Goal: Transaction & Acquisition: Register for event/course

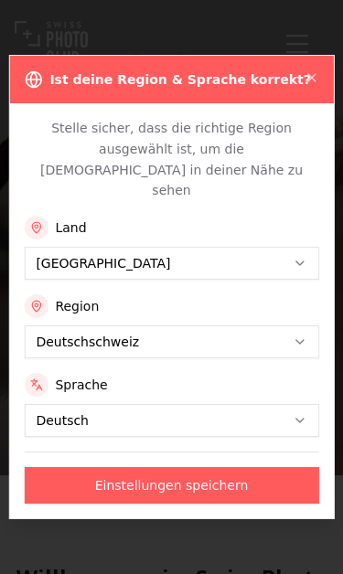
click at [313, 85] on icon "button" at bounding box center [312, 77] width 15 height 15
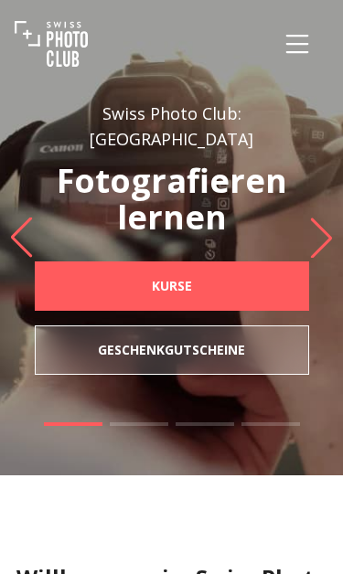
click at [313, 103] on div "Swiss Photo Club: Schweiz Fotografieren lernen Kurse Geschenkgutscheine" at bounding box center [171, 238] width 343 height 450
click at [296, 54] on icon "Menu" at bounding box center [297, 43] width 33 height 33
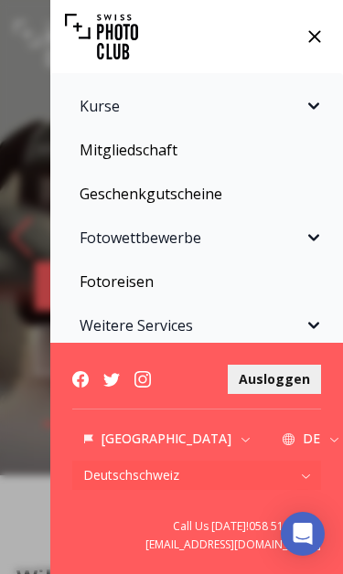
click at [289, 383] on b "Ausloggen" at bounding box center [274, 379] width 71 height 18
click at [321, 116] on icon "Sidebar" at bounding box center [314, 106] width 22 height 22
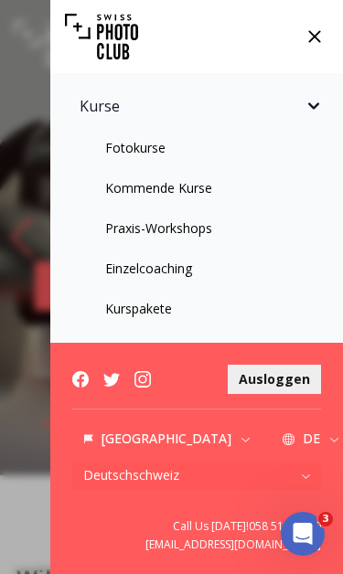
click at [190, 237] on link "Praxis-Workshops" at bounding box center [196, 228] width 271 height 33
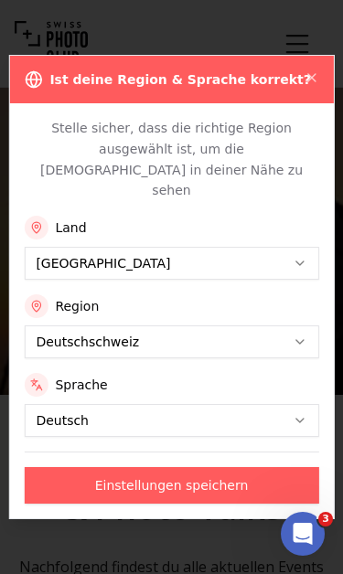
click at [273, 475] on button "Einstellungen speichern" at bounding box center [171, 485] width 294 height 37
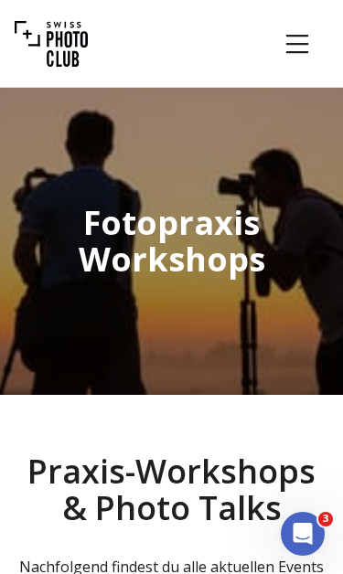
click at [297, 54] on icon "Menu" at bounding box center [297, 43] width 33 height 33
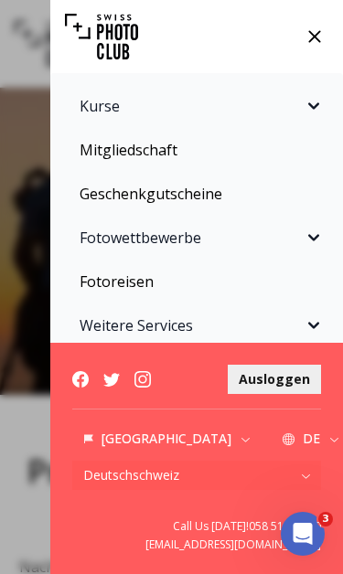
click at [271, 450] on button "DE" at bounding box center [311, 438] width 81 height 29
click at [13, 427] on div "Kurse Fotokurse Kommende Kurse Praxis-Workshops Einzelcoaching Kurspakete SPC A…" at bounding box center [171, 287] width 343 height 574
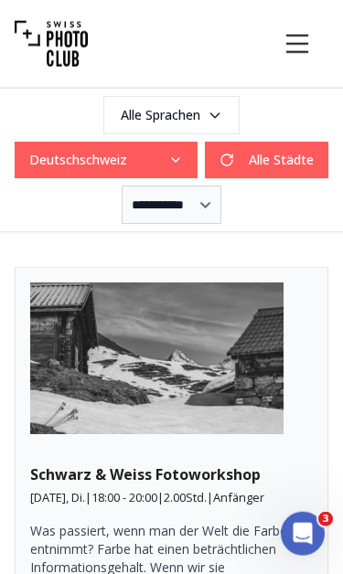
scroll to position [639, 0]
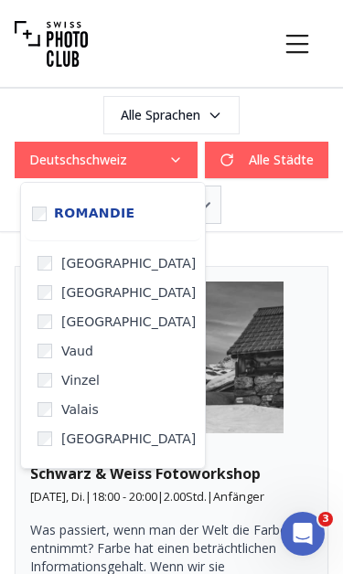
click at [314, 335] on article "Schwarz & Weiss Fotoworkshop [DATE], Di. | 18:00 - 20:00 | 2.00 Std. | Anfänger…" at bounding box center [172, 529] width 314 height 527
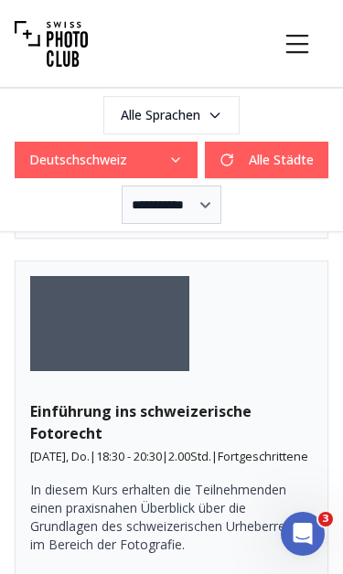
scroll to position [4090, 0]
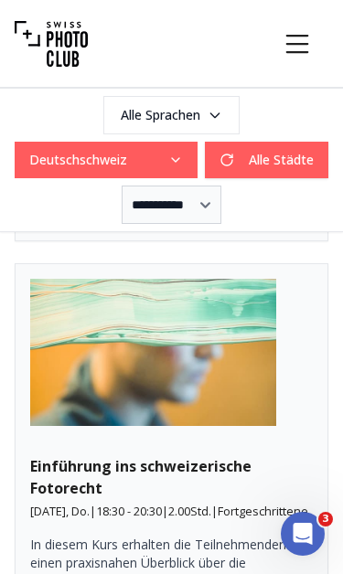
click at [153, 215] on b "Jetzt buchen" at bounding box center [110, 206] width 85 height 18
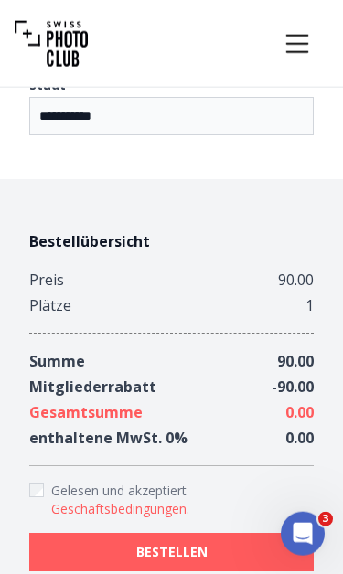
scroll to position [2091, 0]
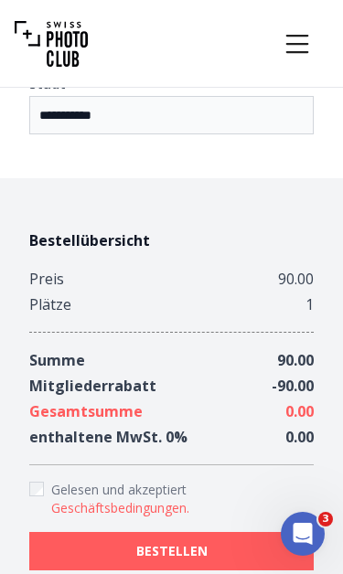
click at [272, 532] on button "BESTELLEN" at bounding box center [171, 551] width 284 height 38
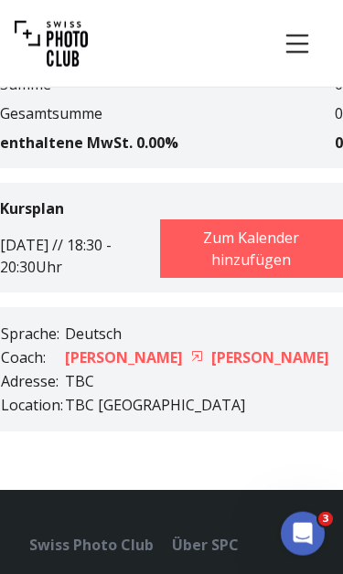
scroll to position [550, 0]
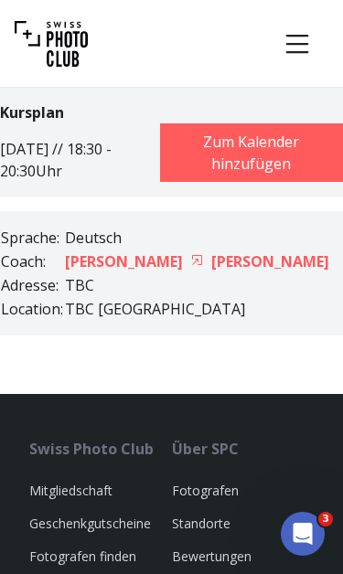
click at [295, 163] on button "Zum Kalender hinzufügen" at bounding box center [251, 152] width 183 height 59
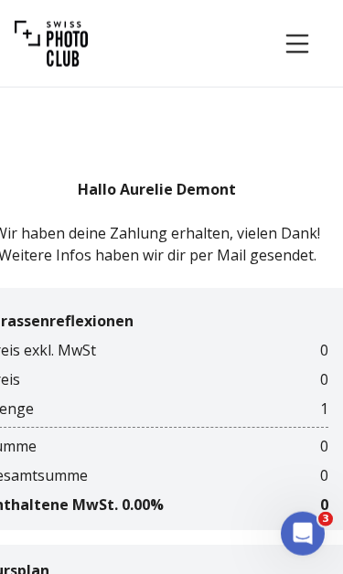
scroll to position [69, 15]
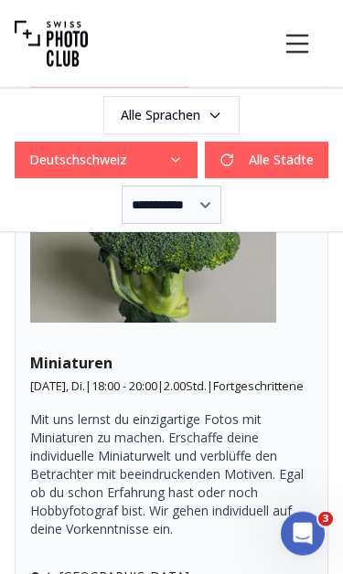
scroll to position [5198, 0]
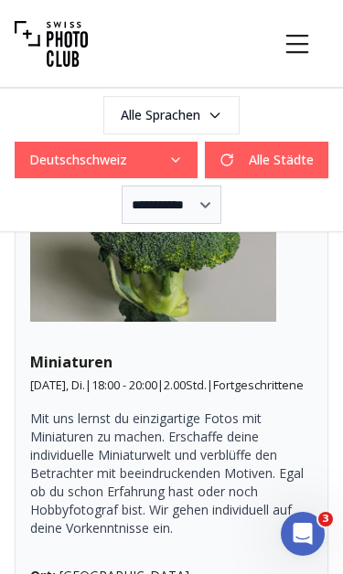
click at [139, 111] on b "Jetzt buchen" at bounding box center [110, 101] width 85 height 18
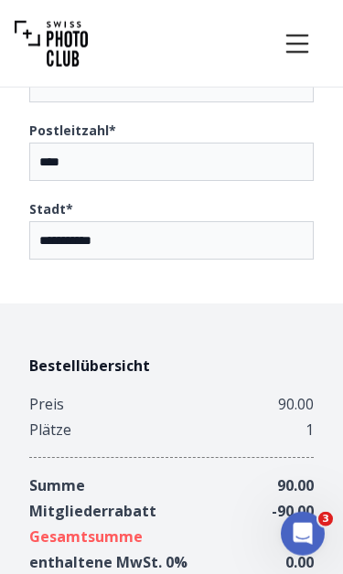
scroll to position [2289, 0]
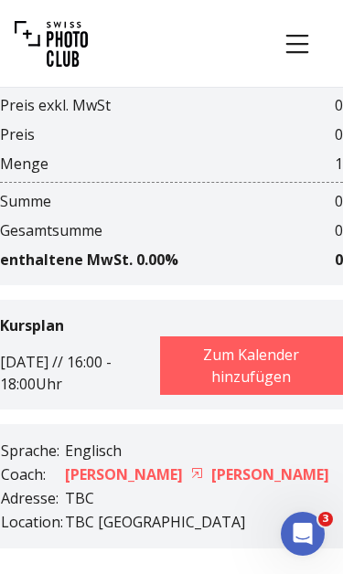
scroll to position [458, 0]
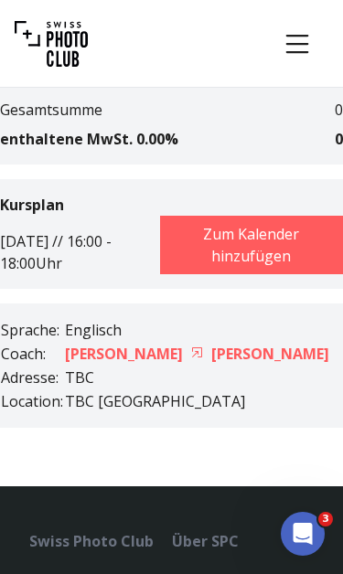
click at [301, 247] on button "Zum Kalender hinzufügen" at bounding box center [251, 245] width 183 height 59
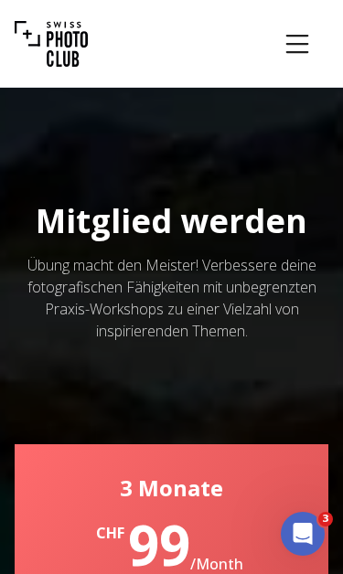
scroll to position [8466, 0]
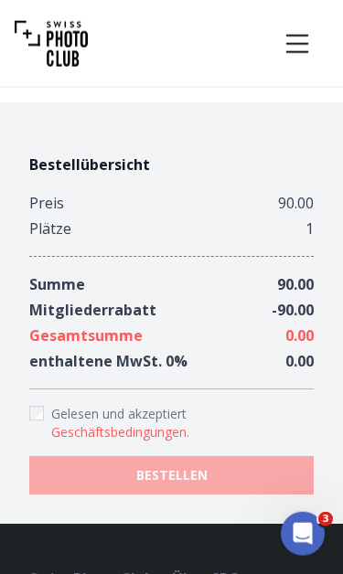
scroll to position [1905, 0]
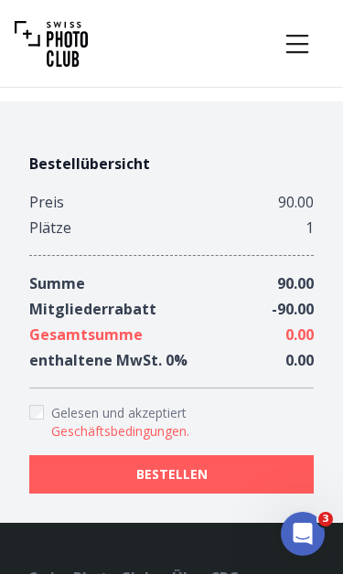
click at [280, 455] on button "BESTELLEN" at bounding box center [171, 474] width 284 height 38
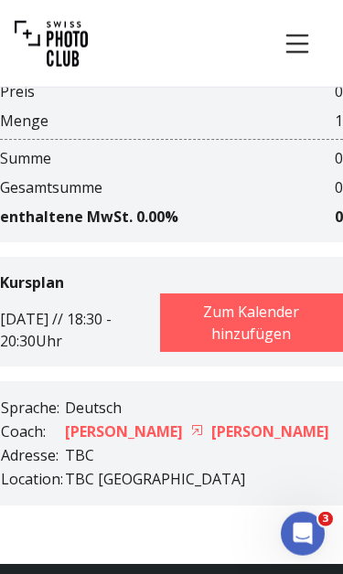
scroll to position [465, 0]
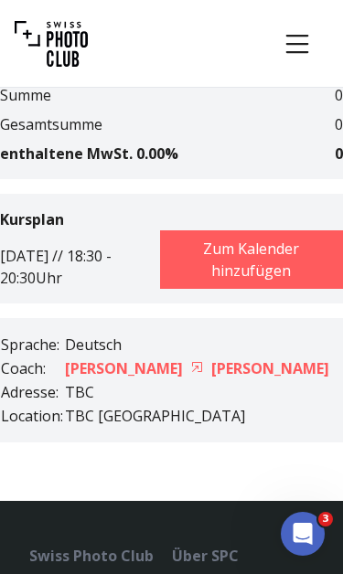
click at [304, 268] on button "Zum Kalender hinzufügen" at bounding box center [251, 259] width 183 height 59
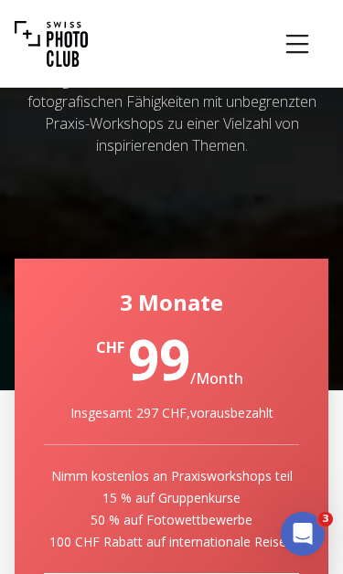
scroll to position [8637, 0]
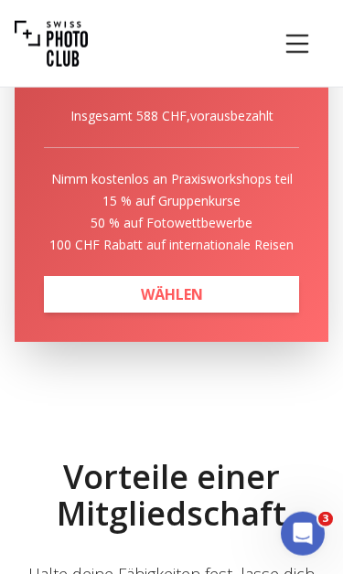
scroll to position [14732, 0]
